Goal: Information Seeking & Learning: Learn about a topic

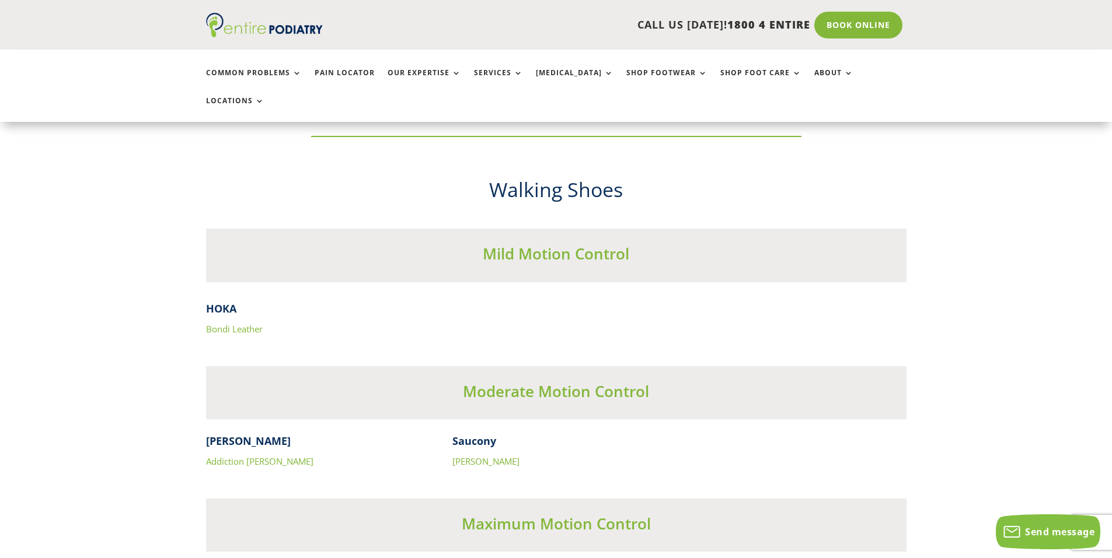
scroll to position [3548, 0]
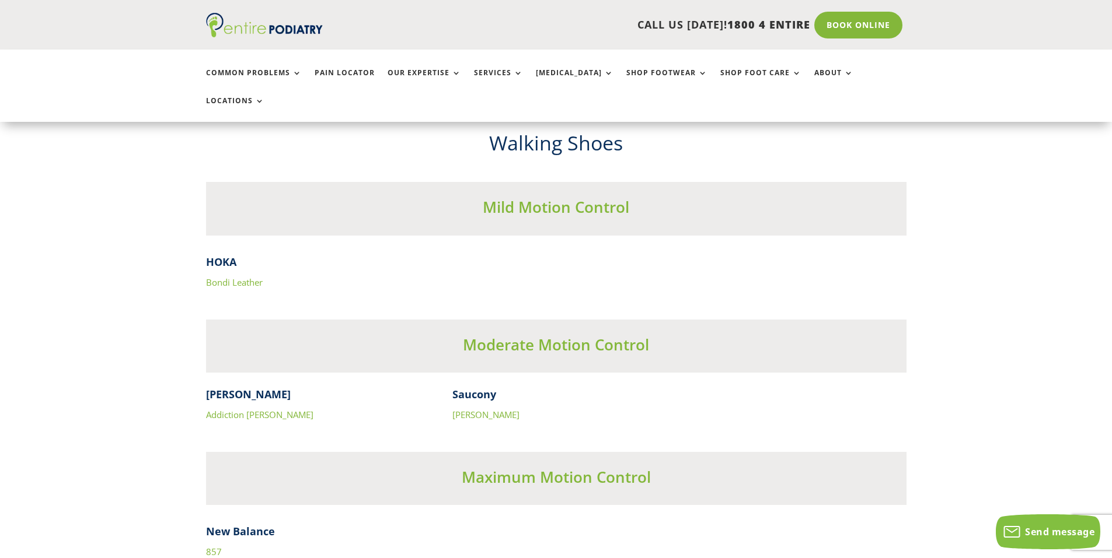
click at [208, 546] on link "857" at bounding box center [214, 552] width 16 height 12
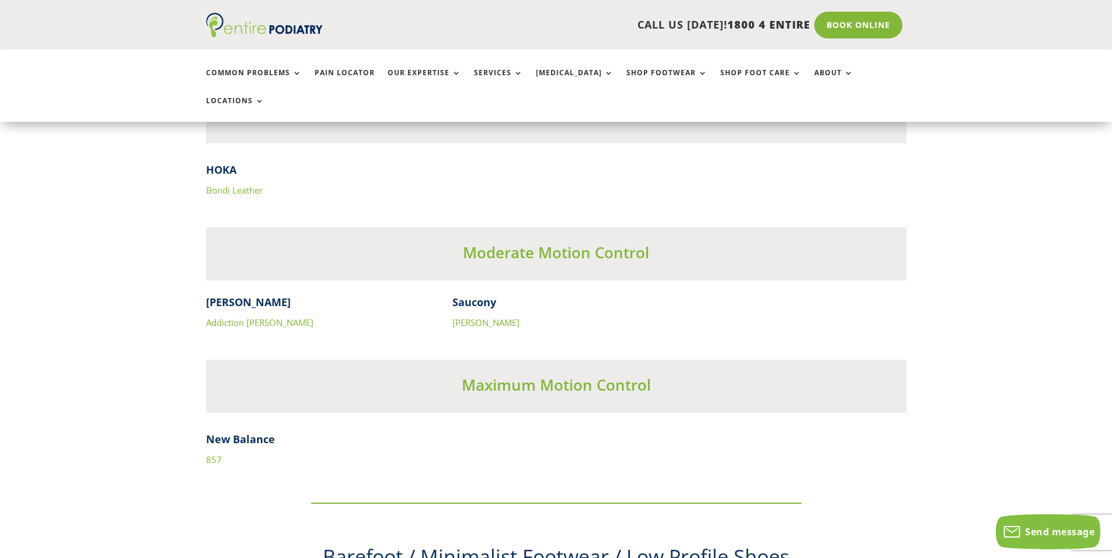
scroll to position [3641, 0]
click at [471, 316] on link "[PERSON_NAME]" at bounding box center [485, 322] width 67 height 12
click at [235, 316] on link "Addiction [PERSON_NAME]" at bounding box center [259, 322] width 107 height 12
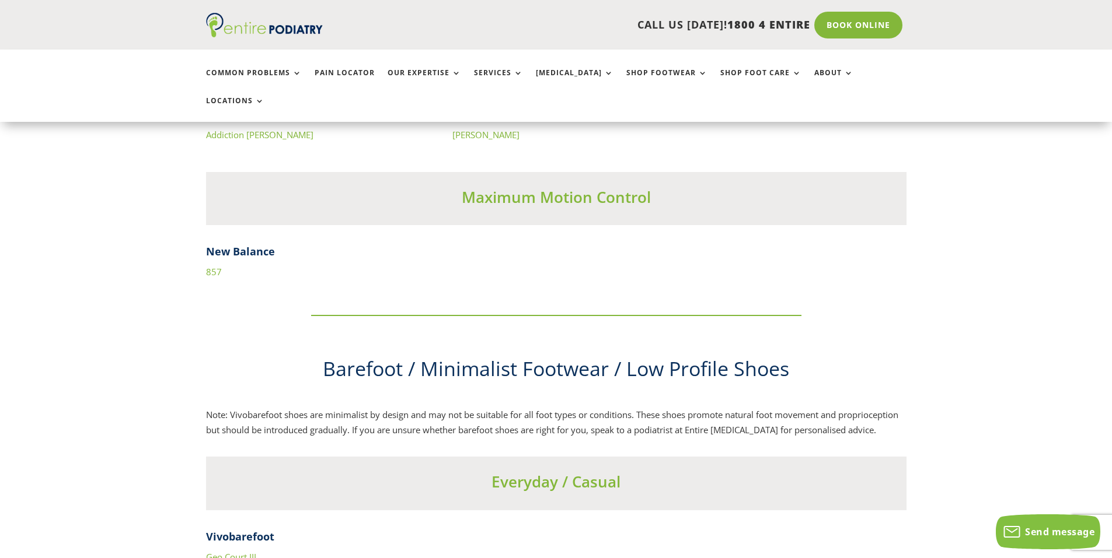
scroll to position [3734, 0]
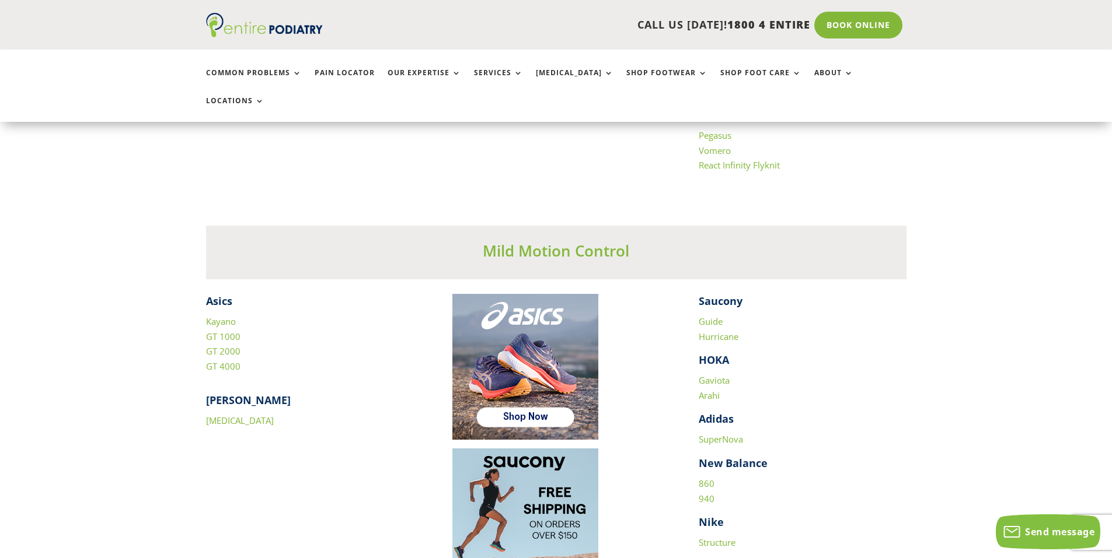
scroll to position [1494, 0]
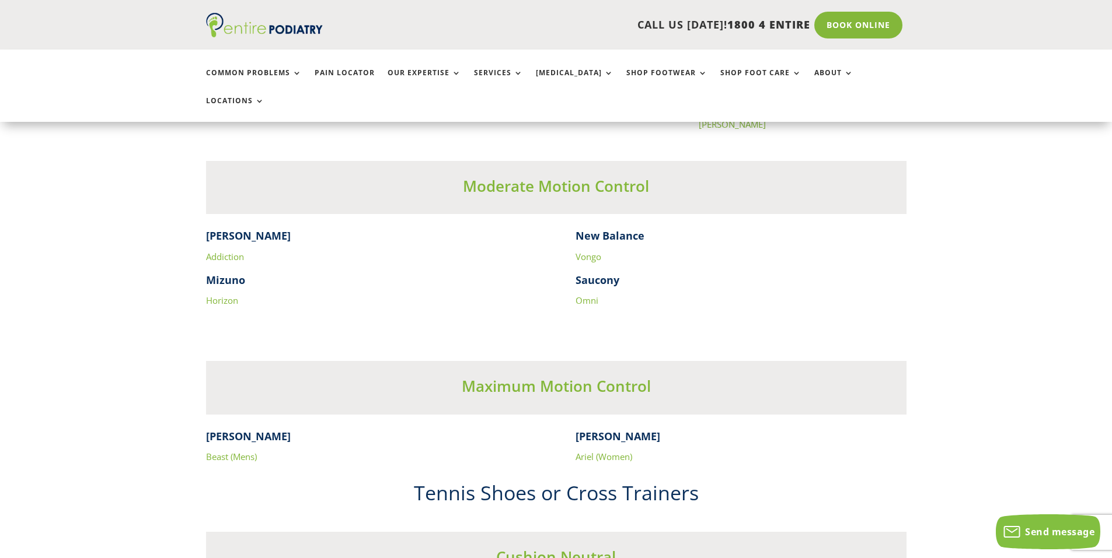
drag, startPoint x: 364, startPoint y: 303, endPoint x: 356, endPoint y: 333, distance: 31.3
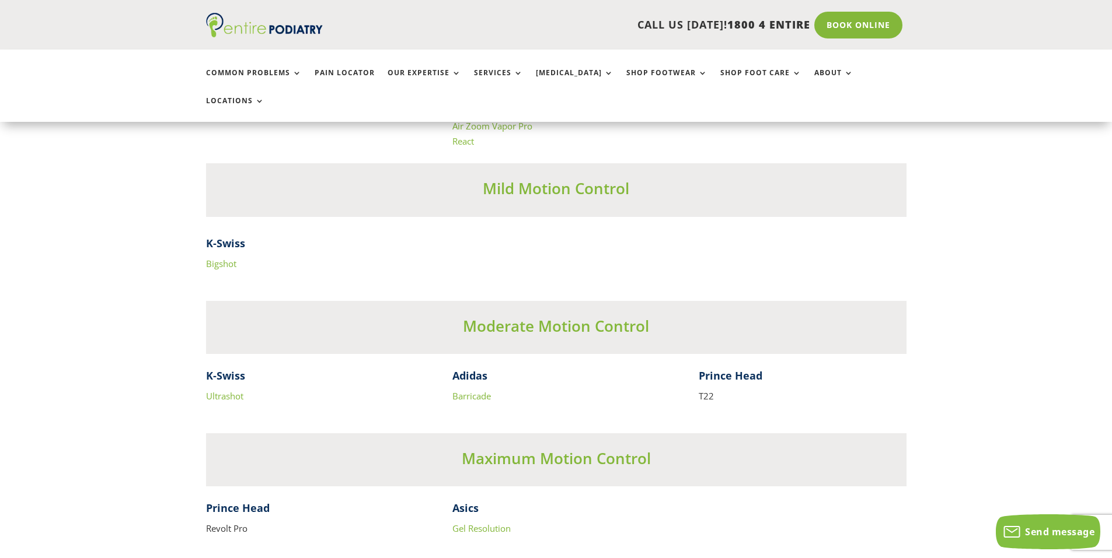
drag, startPoint x: 356, startPoint y: 333, endPoint x: 343, endPoint y: 376, distance: 44.5
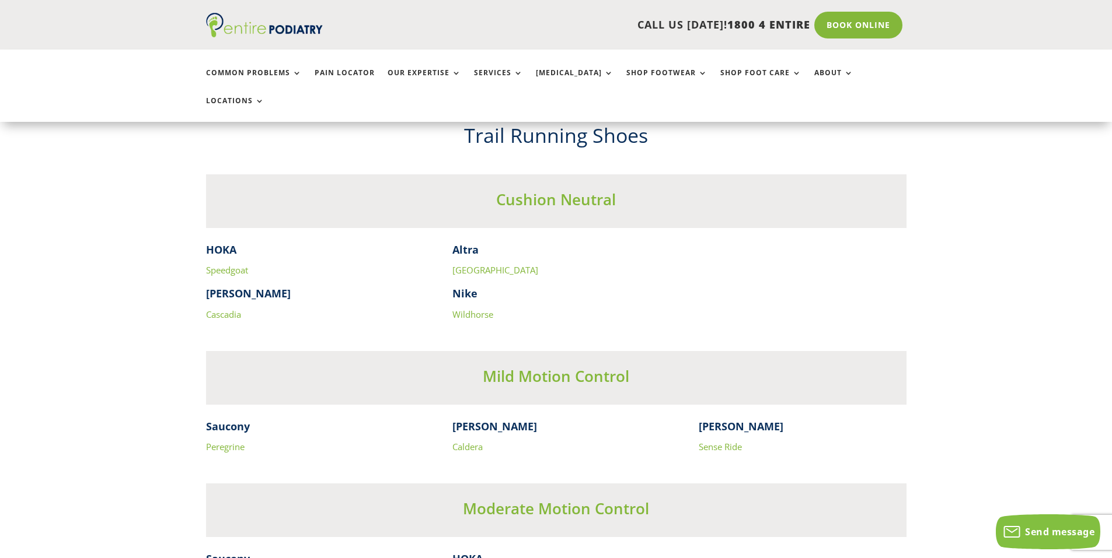
drag, startPoint x: 343, startPoint y: 376, endPoint x: 340, endPoint y: 381, distance: 6.3
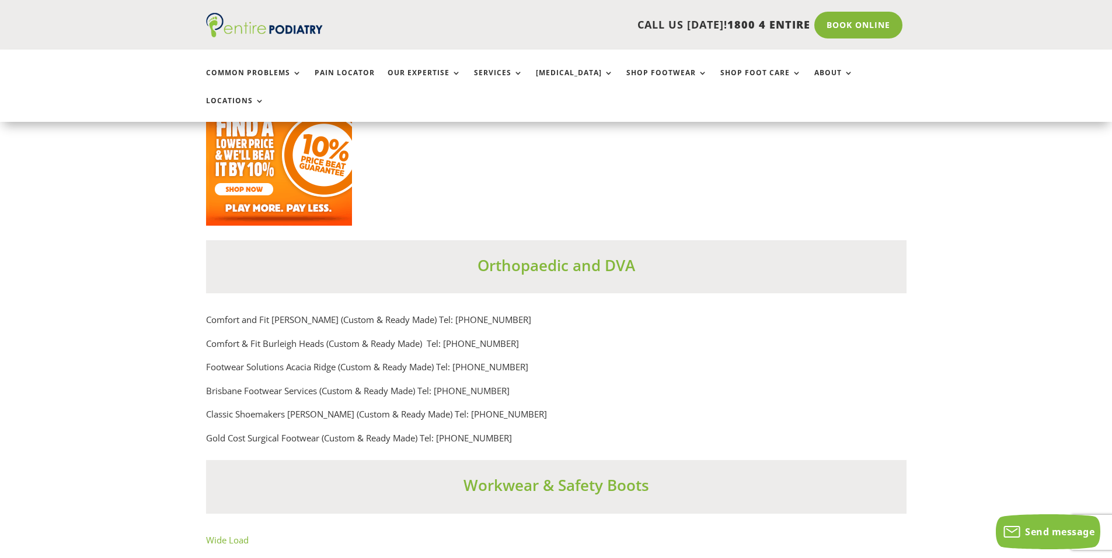
scroll to position [8212, 0]
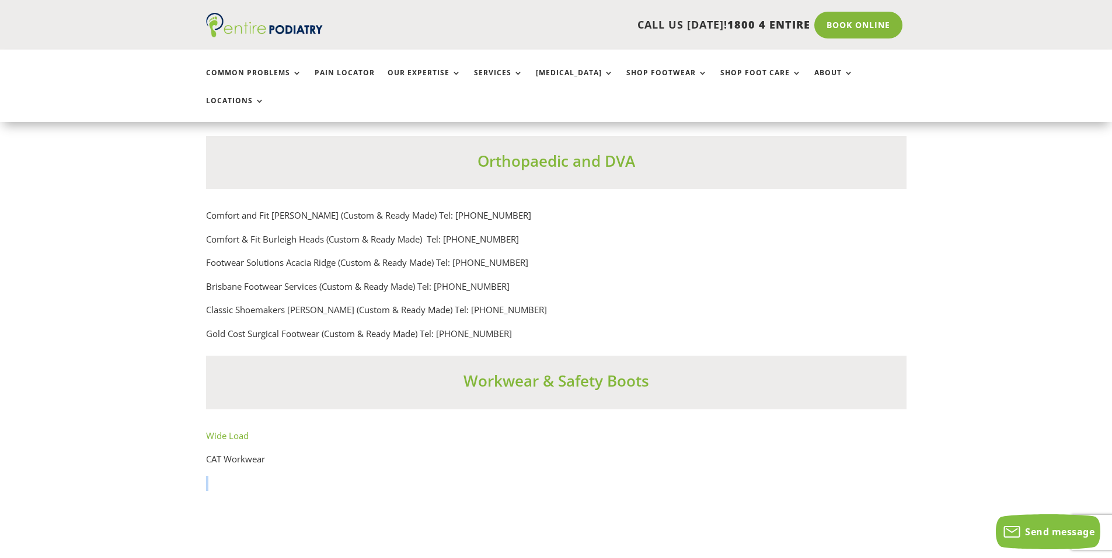
drag, startPoint x: 293, startPoint y: 491, endPoint x: 284, endPoint y: 539, distance: 48.7
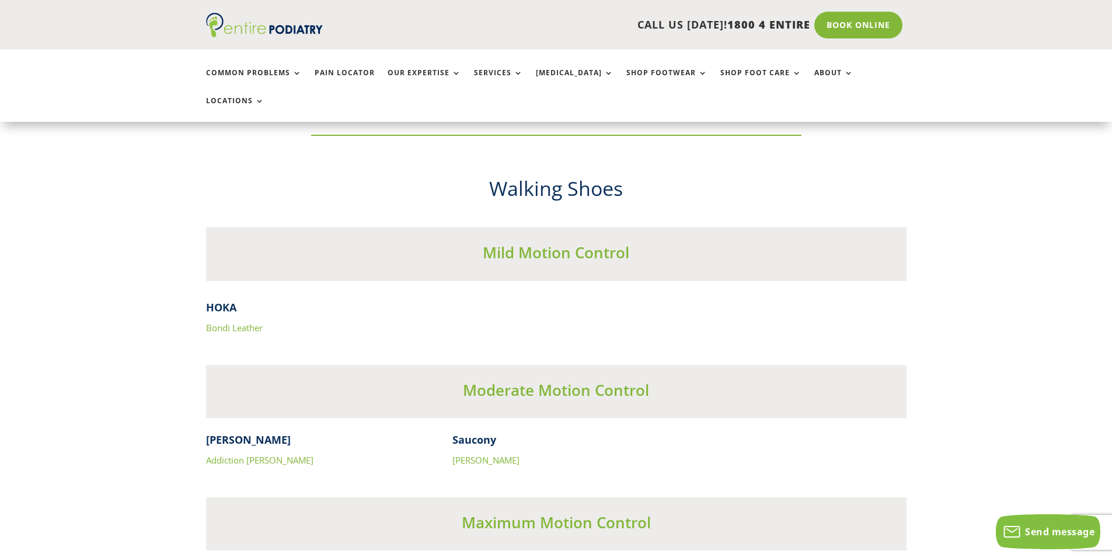
scroll to position [3669, 0]
